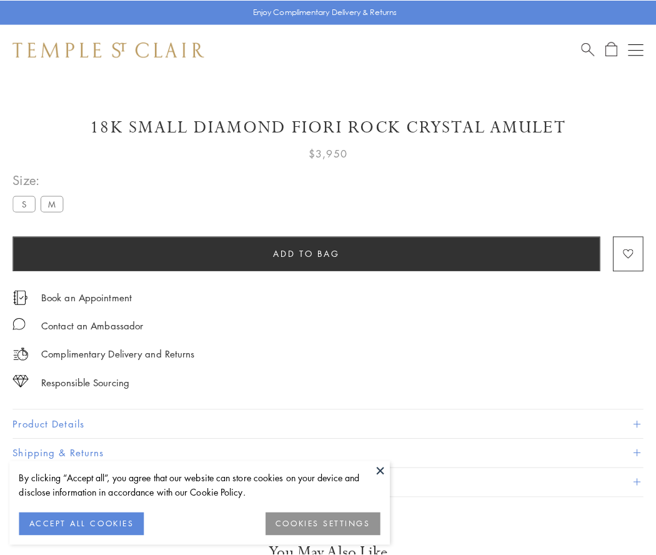
scroll to position [54, 0]
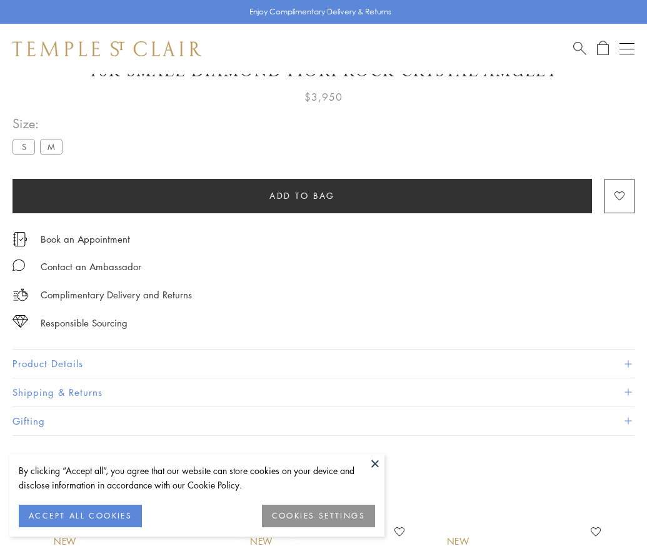
click at [302, 195] on span "Add to bag" at bounding box center [302, 196] width 66 height 14
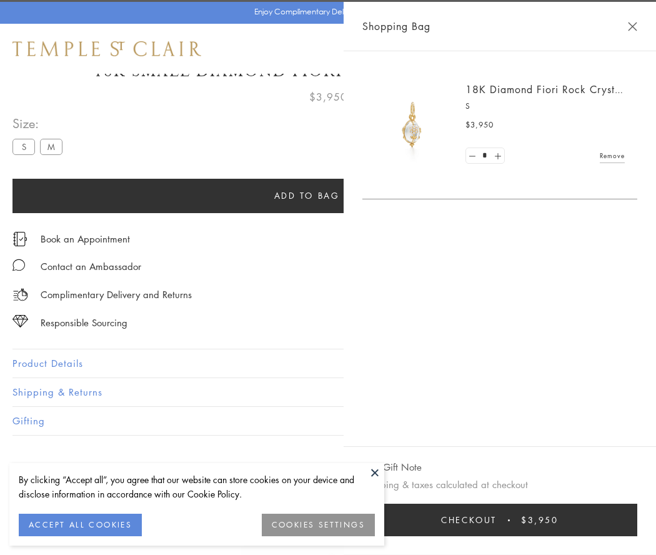
click at [497, 520] on span "Checkout" at bounding box center [469, 520] width 56 height 14
